Goal: Task Accomplishment & Management: Manage account settings

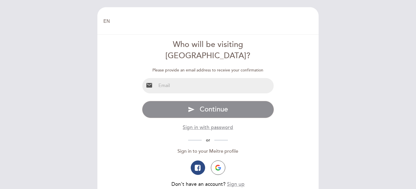
click at [192, 78] on input "email" at bounding box center [215, 85] width 118 height 15
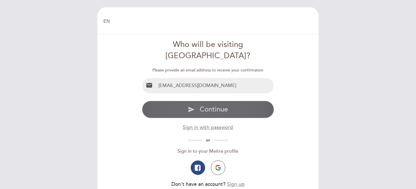
type input "[EMAIL_ADDRESS][DOMAIN_NAME]"
click at [173, 101] on button "send Continue" at bounding box center [208, 109] width 132 height 17
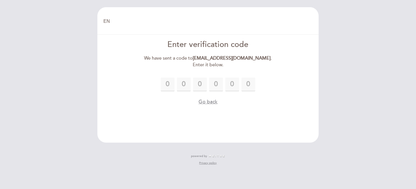
type input "6"
type input "3"
type input "1"
type input "7"
type input "6"
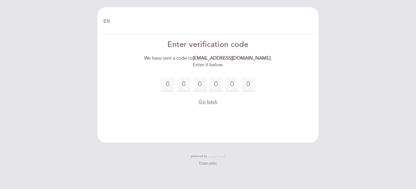
type input "1"
